Goal: Check status: Check status

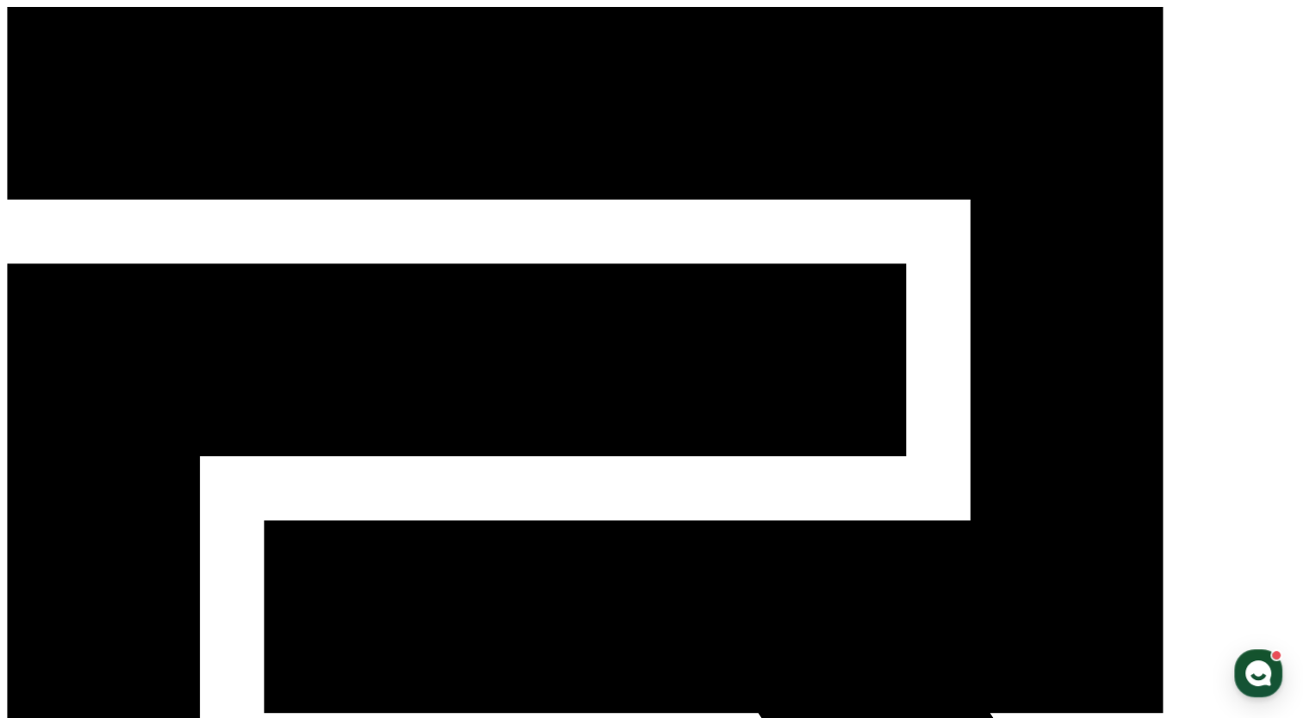
type input "**********"
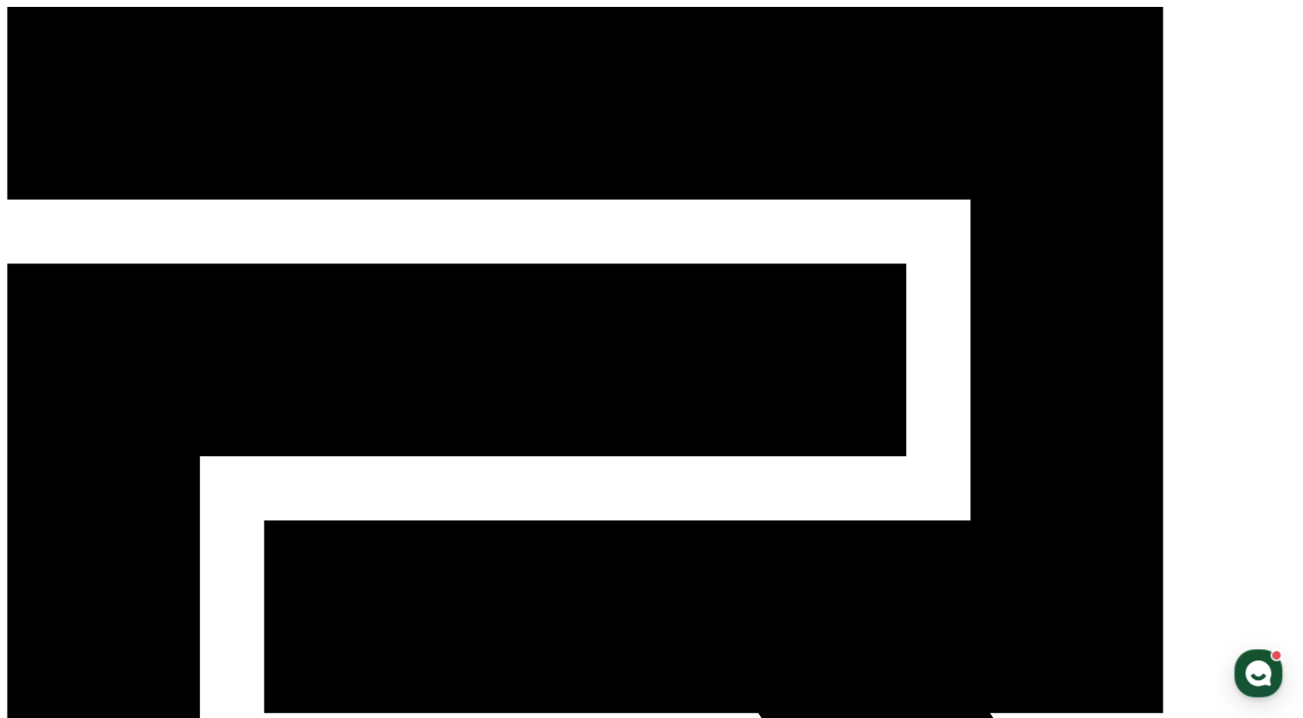
scroll to position [344, 0]
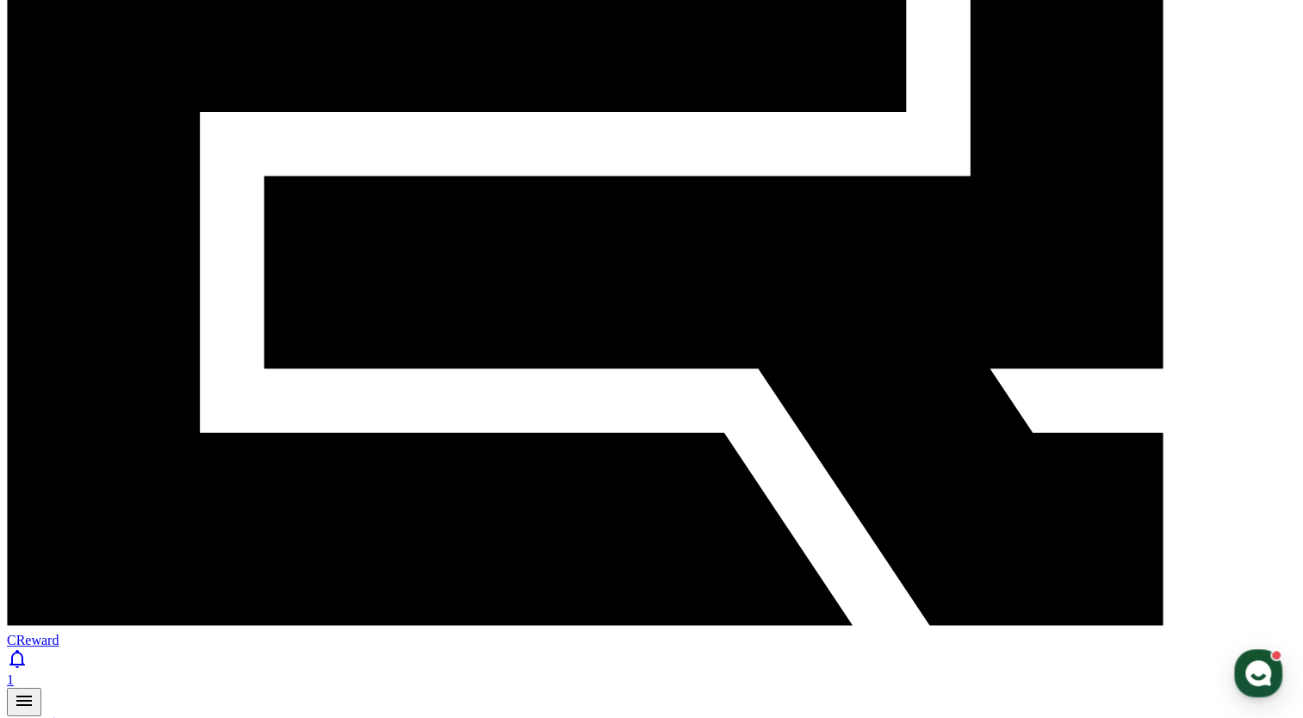
scroll to position [718, 0]
click at [1235, 691] on button "CReward Chat Button" at bounding box center [1258, 673] width 48 height 48
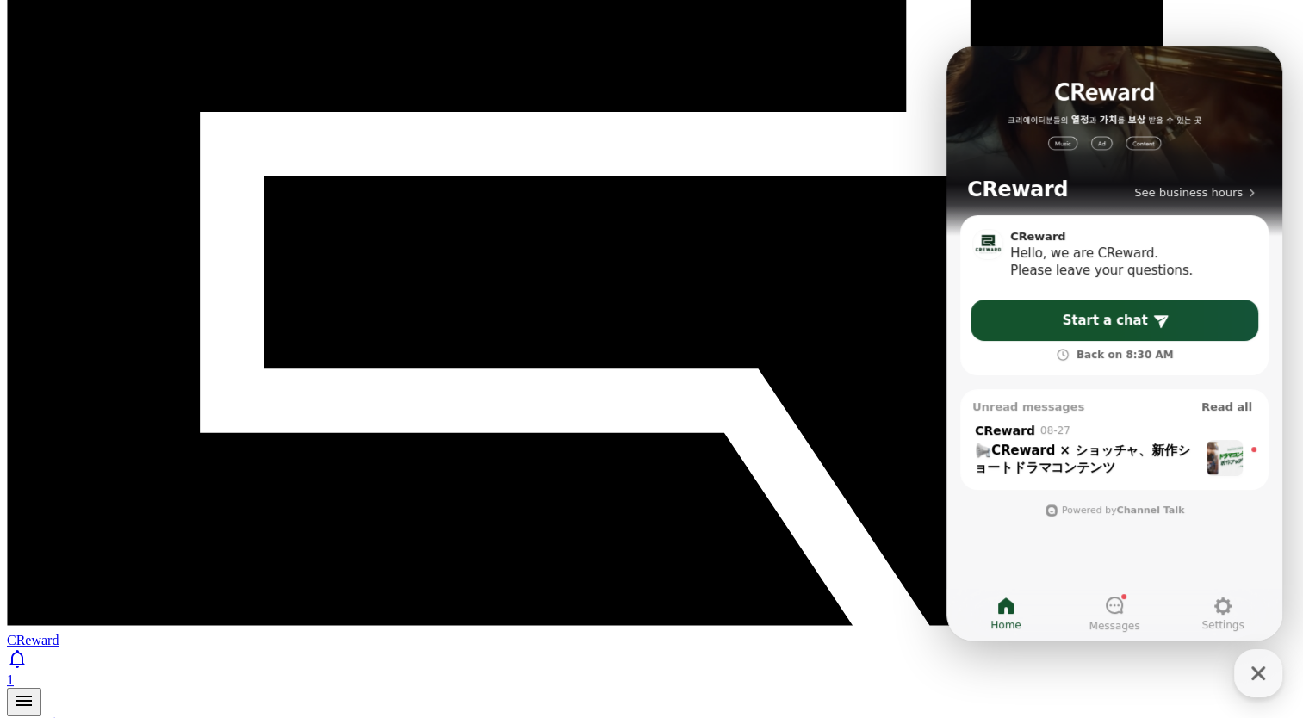
scroll to position [664, 0]
click at [1255, 677] on icon "button" at bounding box center [1257, 673] width 31 height 31
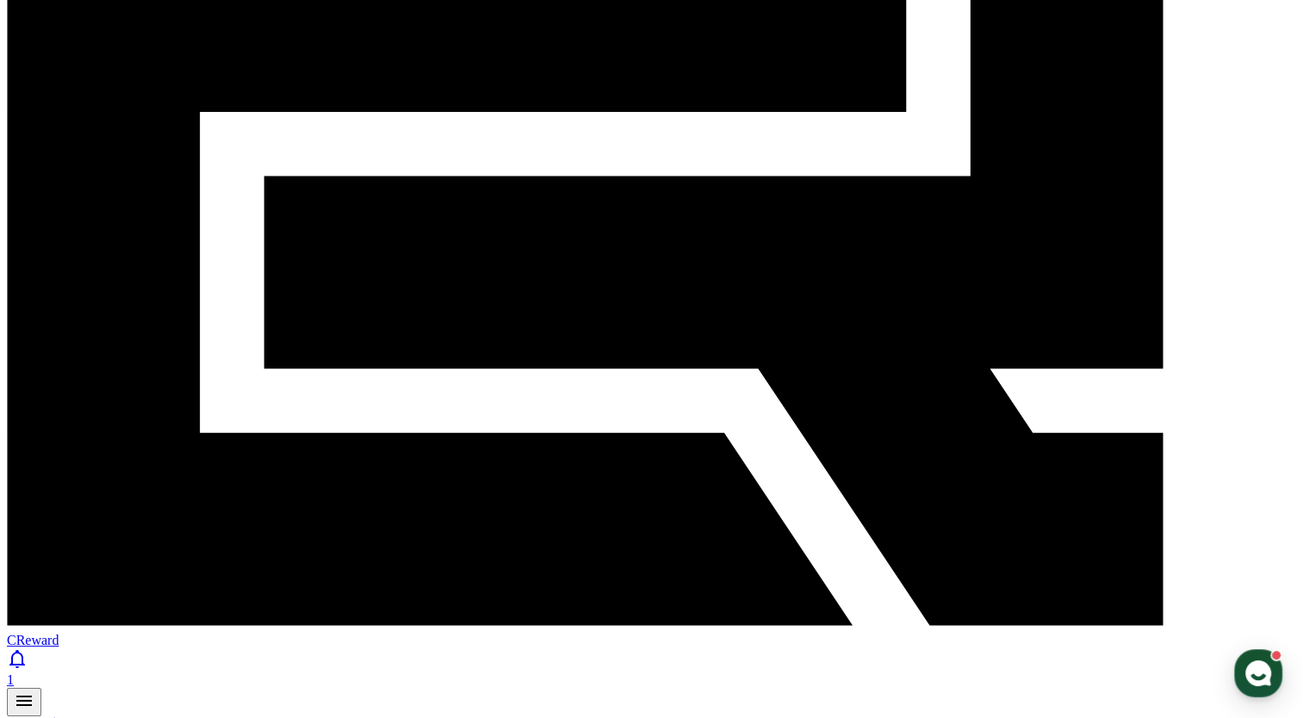
scroll to position [0, 0]
